Goal: Information Seeking & Learning: Learn about a topic

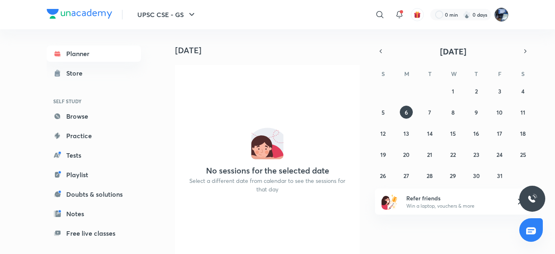
click at [499, 18] on img at bounding box center [501, 15] width 14 height 14
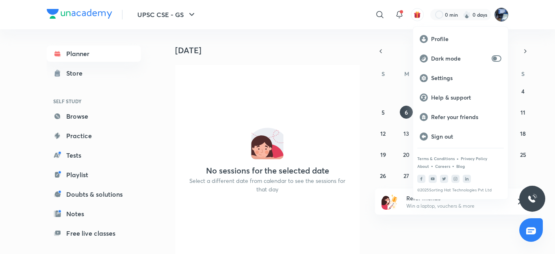
click at [320, 58] on div at bounding box center [277, 127] width 555 height 254
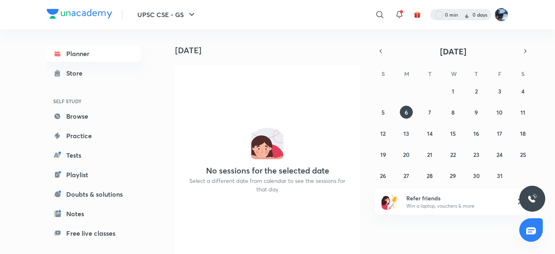
click at [444, 16] on div at bounding box center [460, 14] width 61 height 11
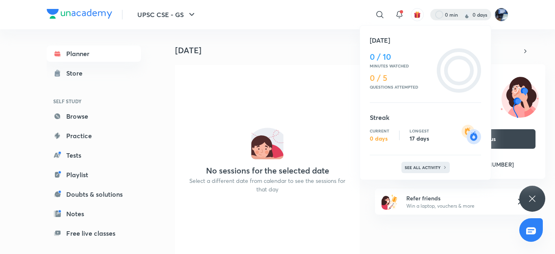
click at [439, 164] on div "See all activity" at bounding box center [425, 167] width 48 height 11
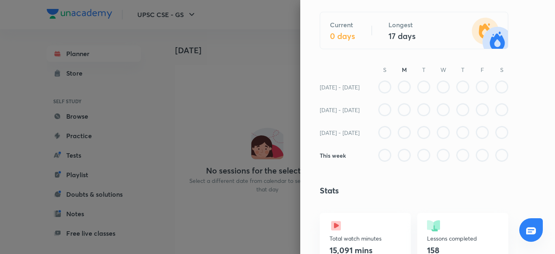
scroll to position [67, 0]
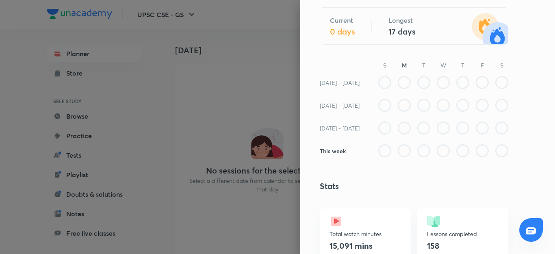
click at [378, 126] on icon at bounding box center [384, 127] width 13 height 13
click at [258, 74] on div at bounding box center [277, 127] width 555 height 254
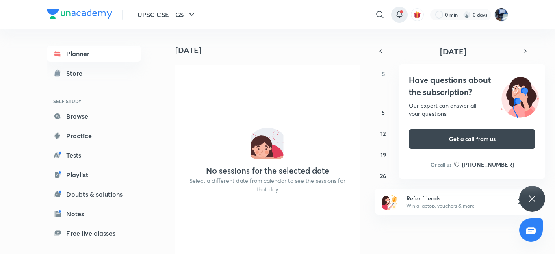
click at [395, 14] on icon at bounding box center [399, 15] width 10 height 10
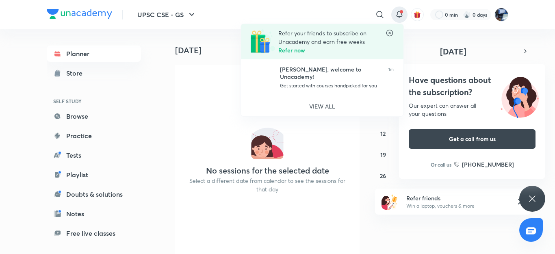
click at [388, 33] on icon at bounding box center [389, 33] width 8 height 8
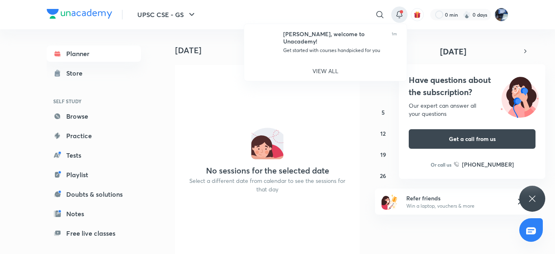
click at [230, 51] on div at bounding box center [277, 127] width 555 height 254
